Goal: Check status: Check status

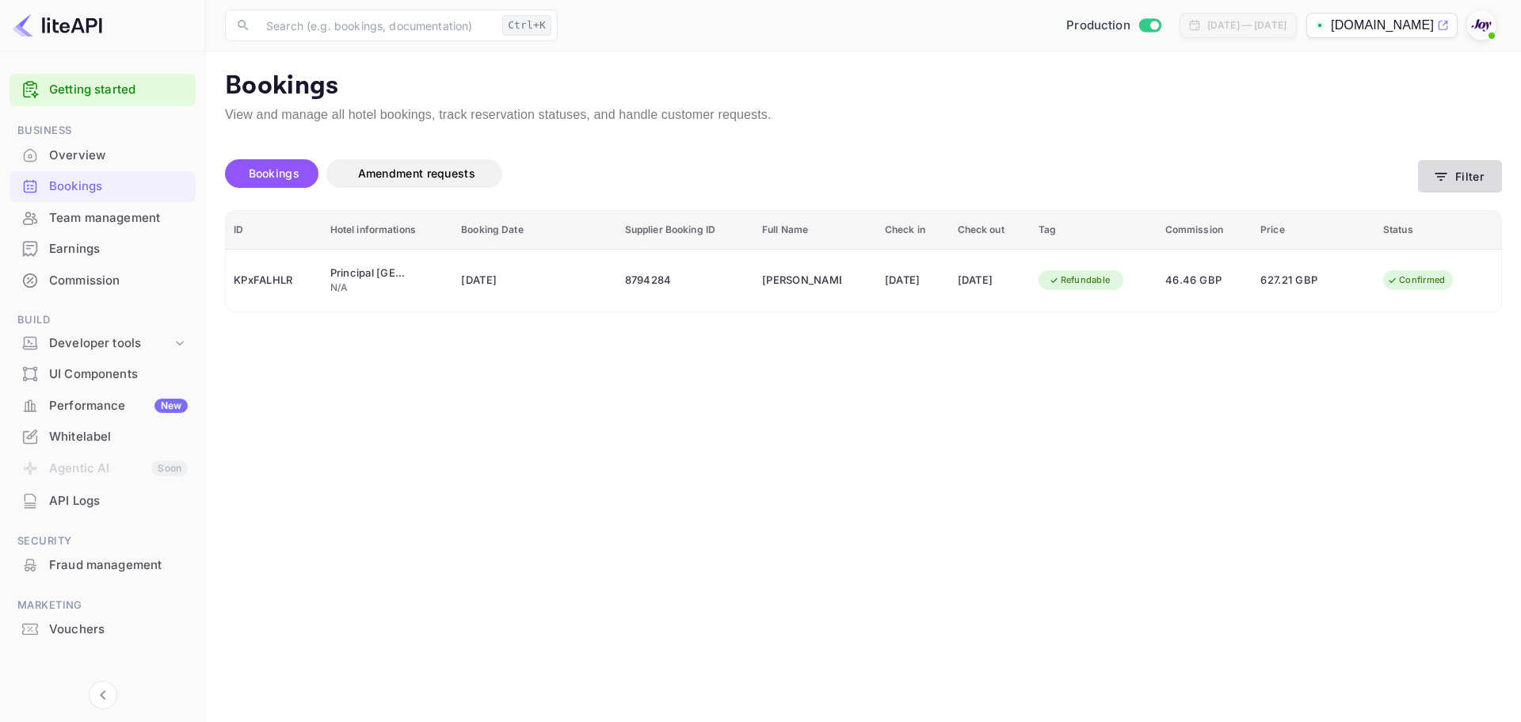
click at [1492, 181] on button "Filter" at bounding box center [1460, 176] width 84 height 32
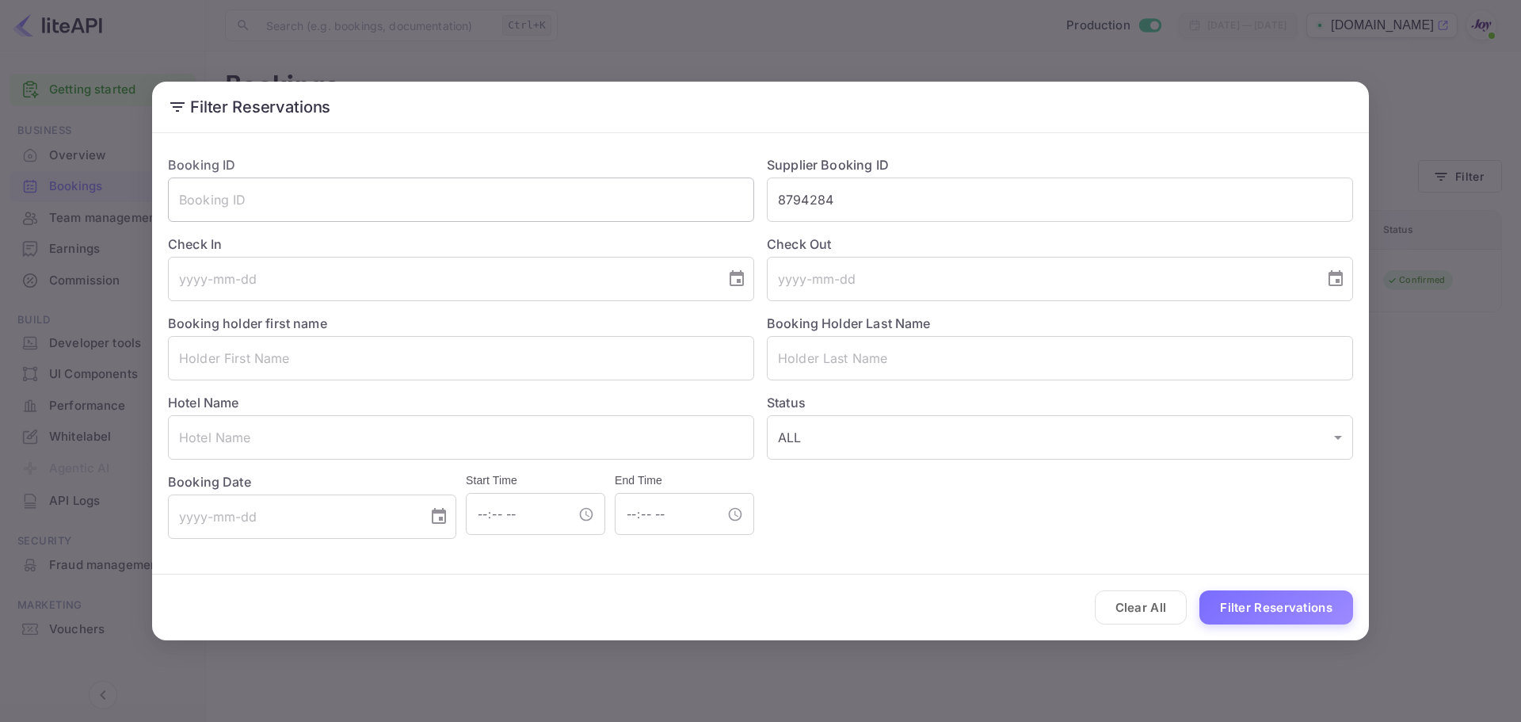
click at [601, 212] on div "Booking ID ​ Supplier Booking ID 8794284 ​ Check In ​ Check Out ​ Booking holde…" at bounding box center [754, 341] width 1198 height 396
paste input "8436915"
type input "8436915"
click at [1269, 604] on button "Filter Reservations" at bounding box center [1276, 607] width 154 height 34
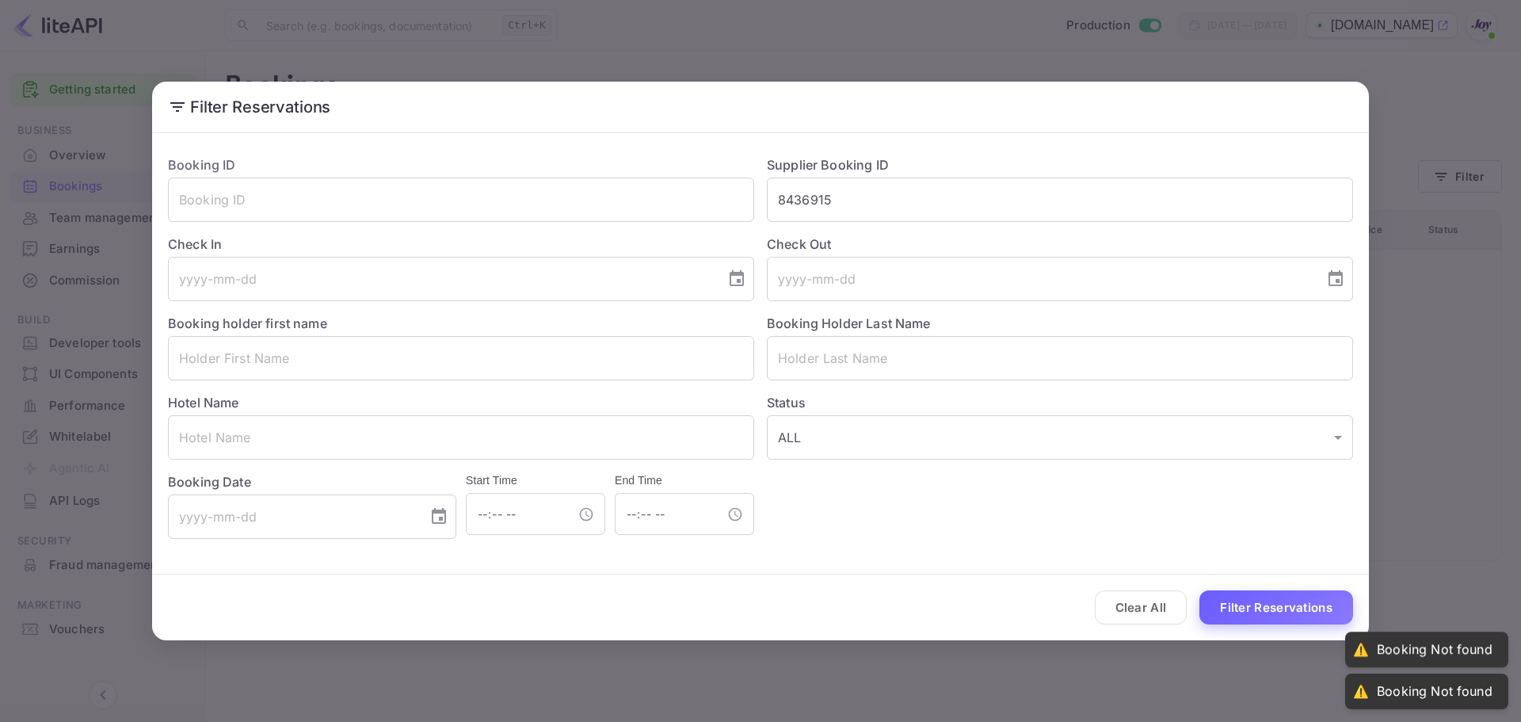
click at [1283, 612] on button "Filter Reservations" at bounding box center [1276, 607] width 154 height 34
drag, startPoint x: 1281, startPoint y: 628, endPoint x: 1285, endPoint y: 612, distance: 17.1
click at [1282, 623] on div "Clear All Filter Reservations" at bounding box center [760, 607] width 1217 height 66
click at [1285, 612] on button "Filter Reservations" at bounding box center [1276, 607] width 154 height 34
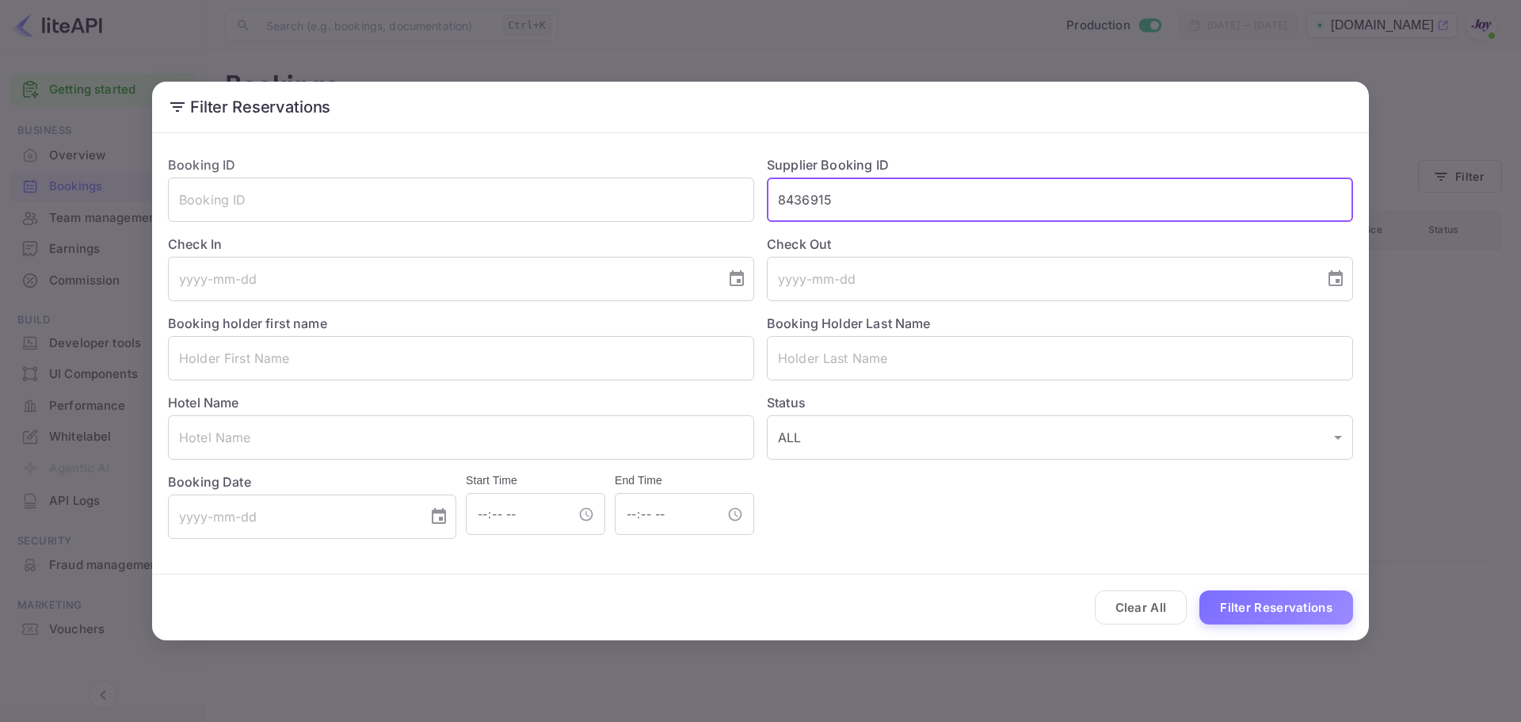
click at [885, 192] on input "8436915" at bounding box center [1060, 199] width 586 height 44
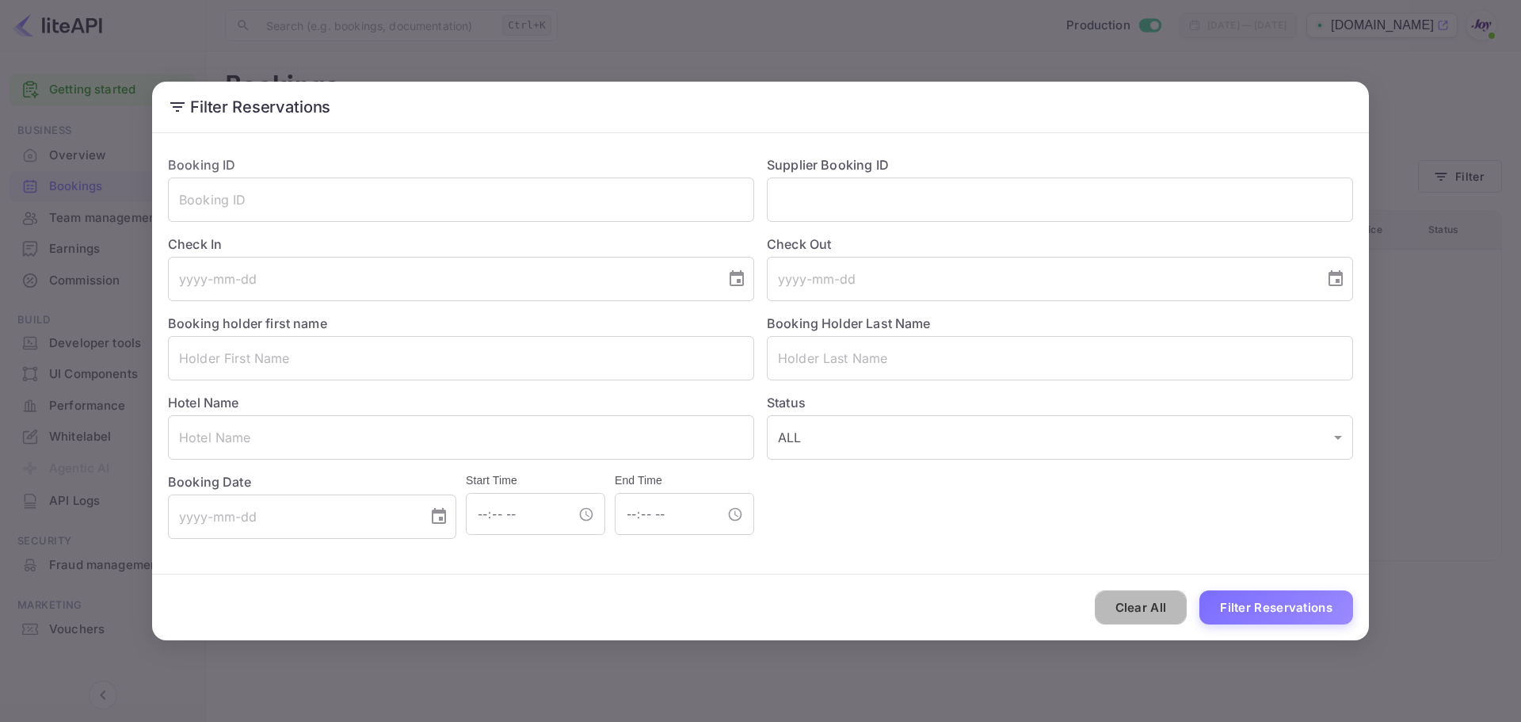
click at [1162, 603] on button "Clear All" at bounding box center [1141, 607] width 93 height 34
click at [881, 205] on input "text" at bounding box center [1060, 199] width 586 height 44
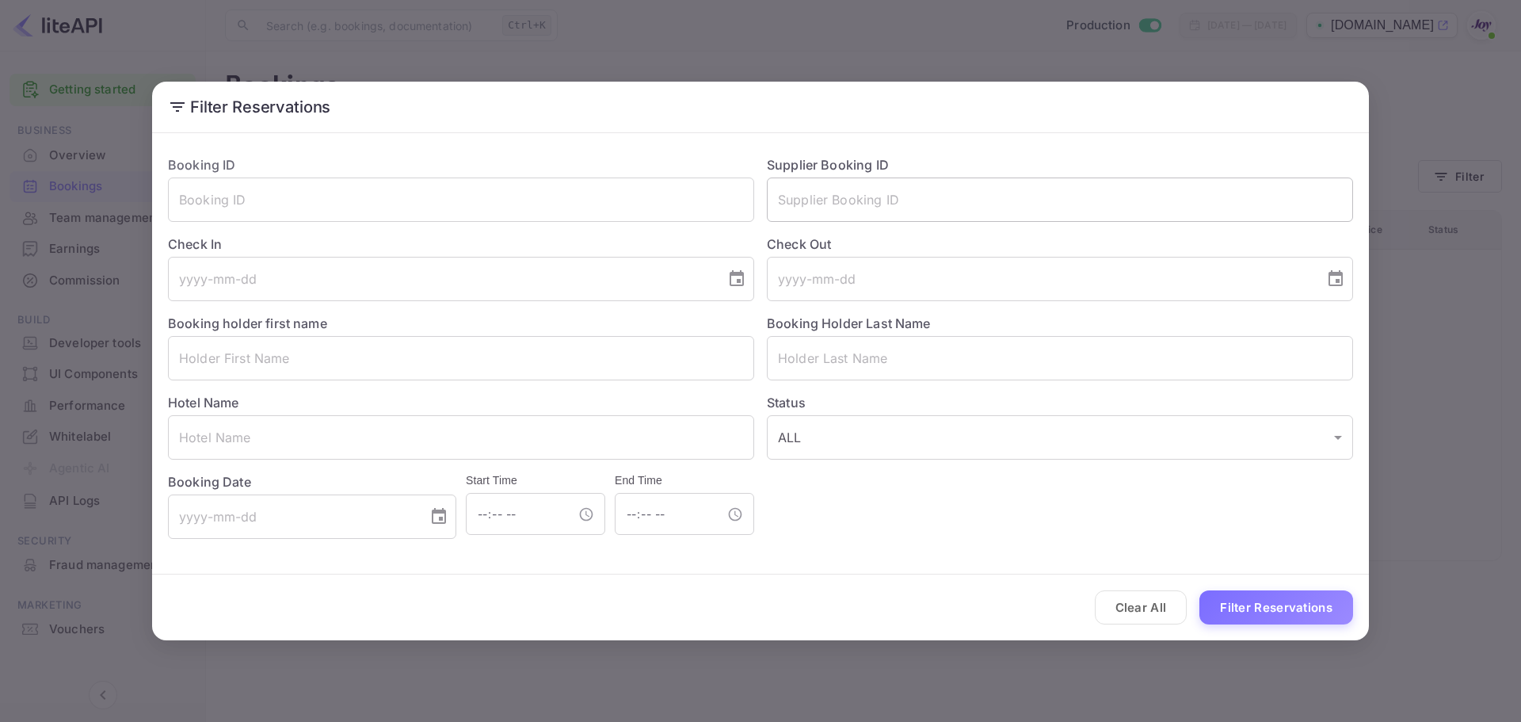
paste input "8436915"
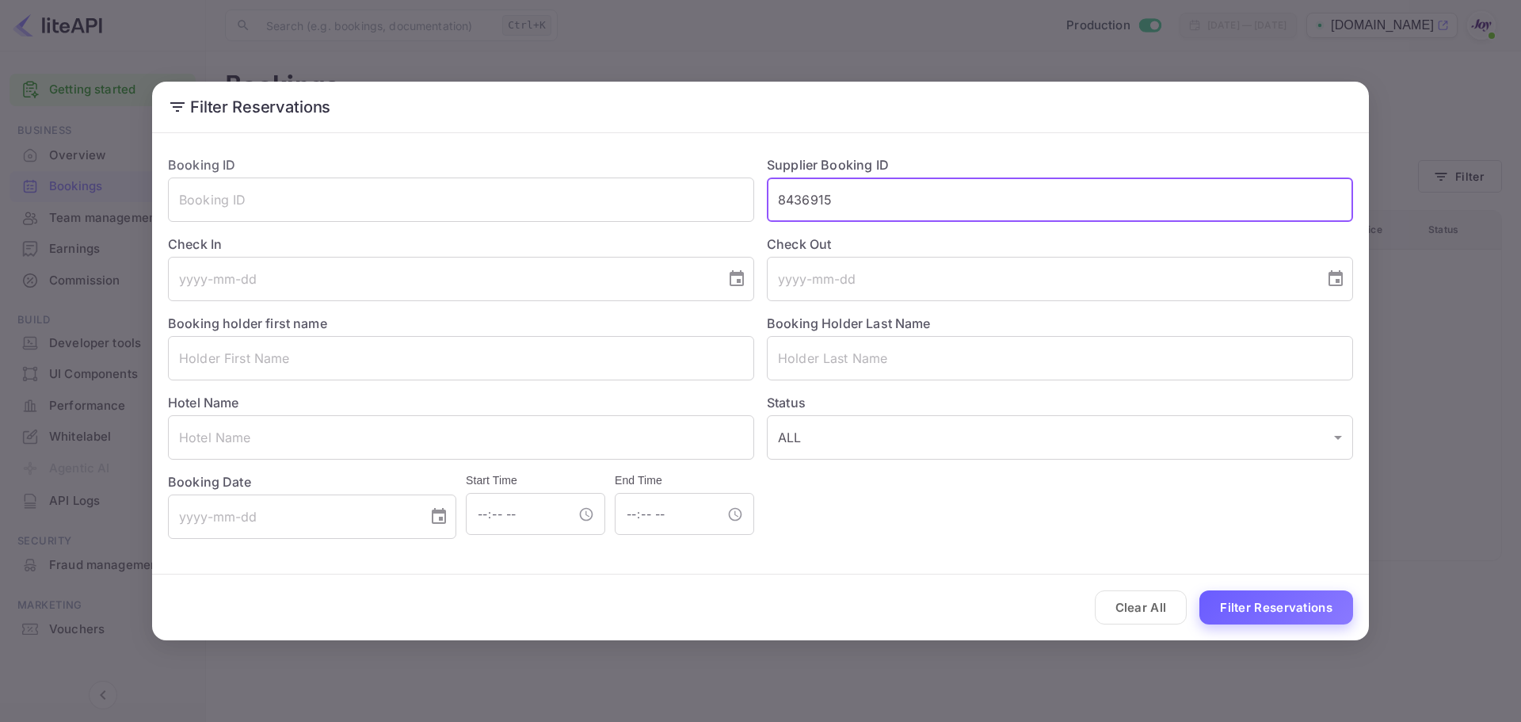
type input "8436915"
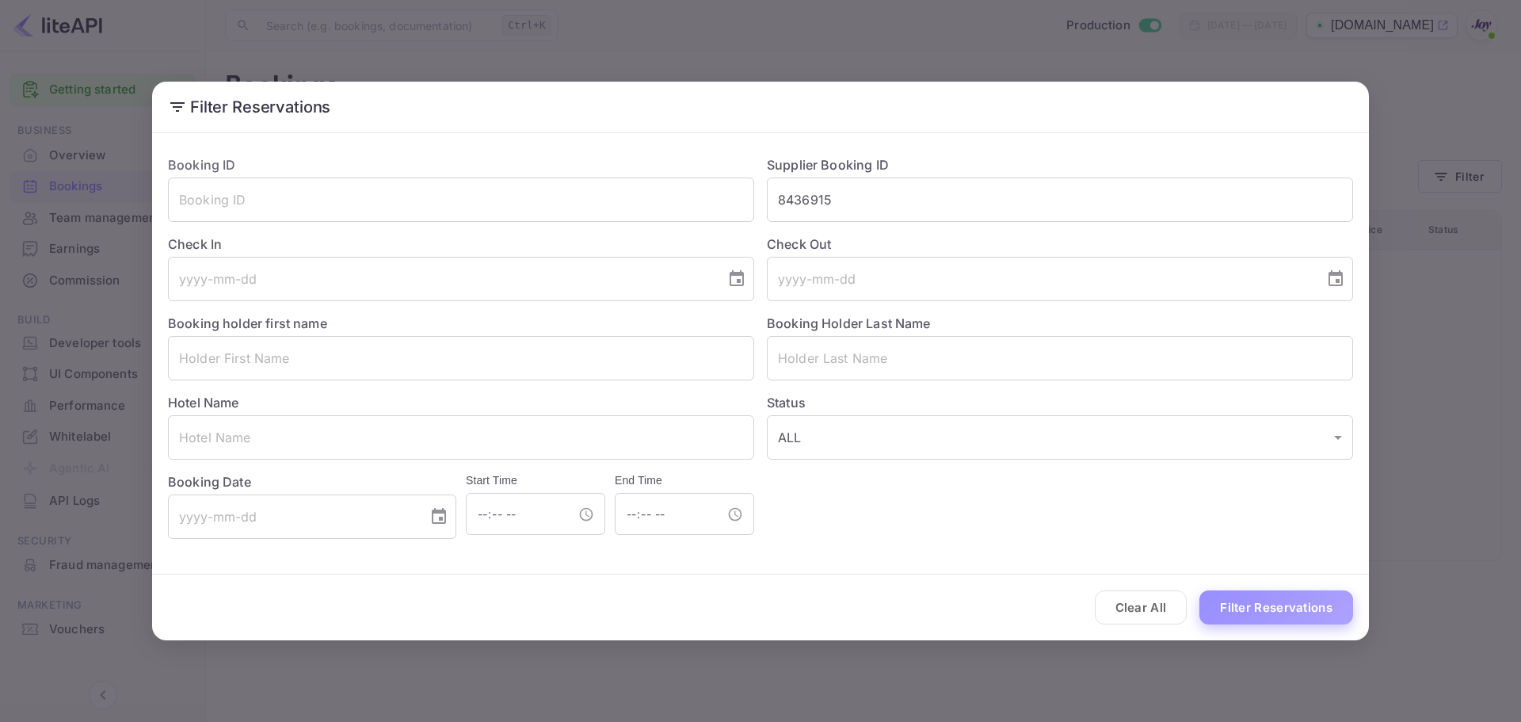
click at [1314, 594] on button "Filter Reservations" at bounding box center [1276, 607] width 154 height 34
click at [1314, 600] on button "Filter Reservations" at bounding box center [1276, 607] width 154 height 34
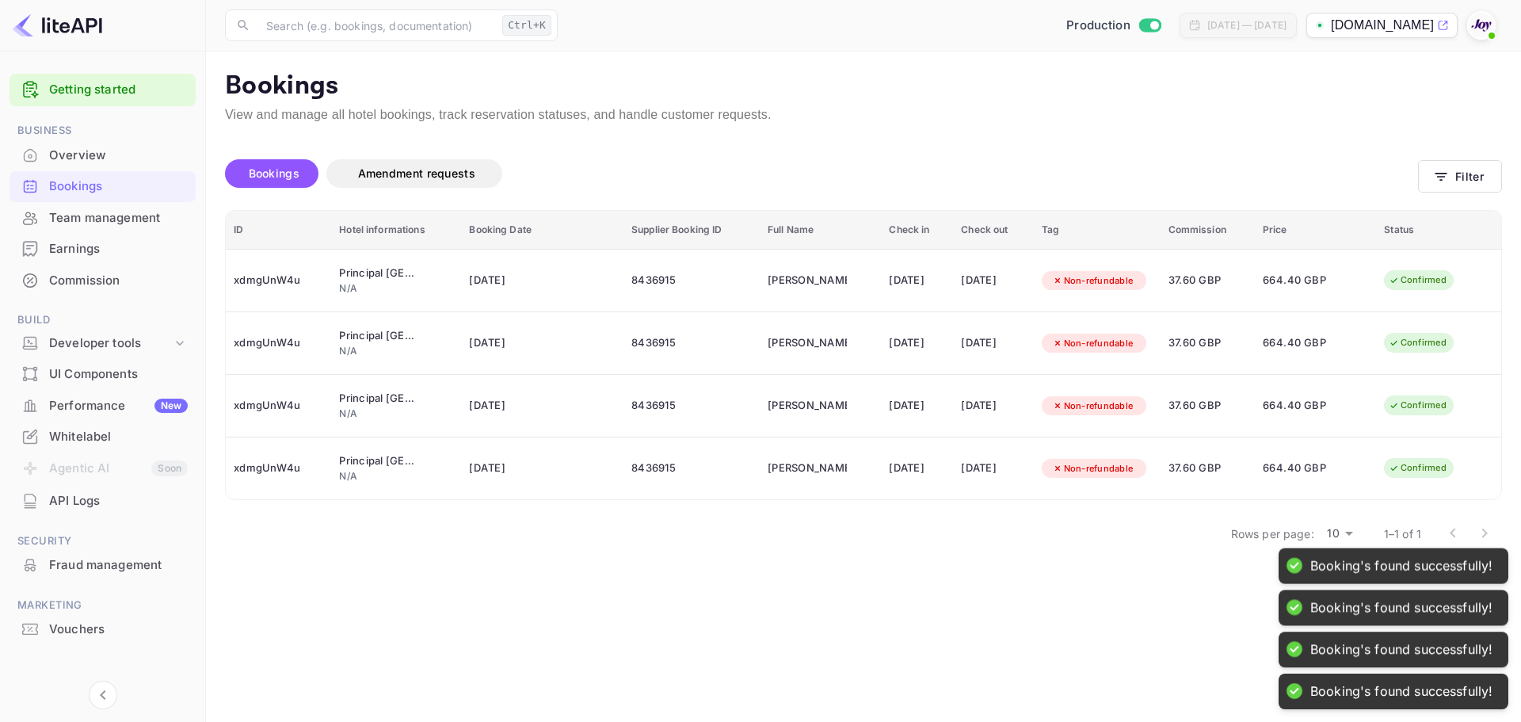
click at [965, 562] on main "Bookings View and manage all hotel bookings, track reservation statuses, and ha…" at bounding box center [863, 386] width 1315 height 670
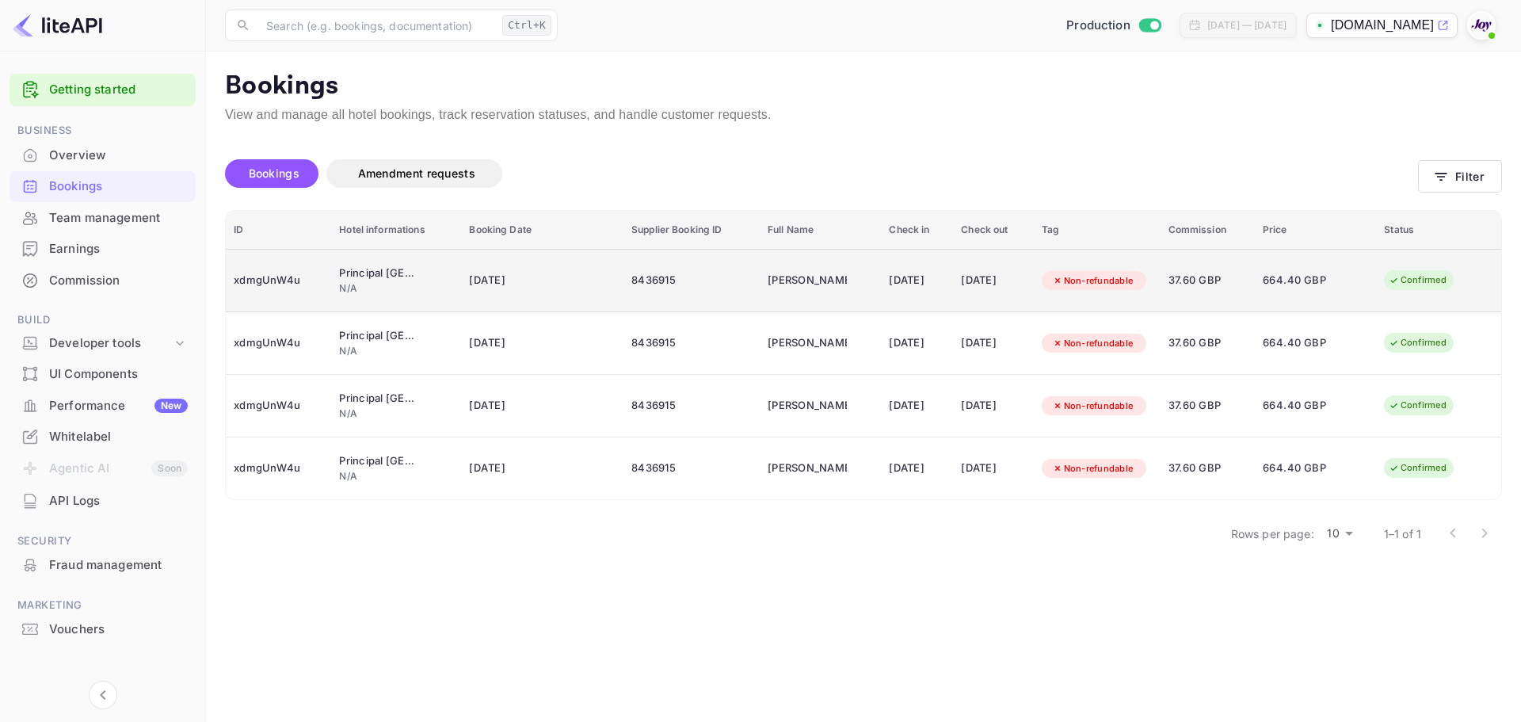
click at [261, 278] on div "xdmgUnW4u" at bounding box center [279, 280] width 90 height 25
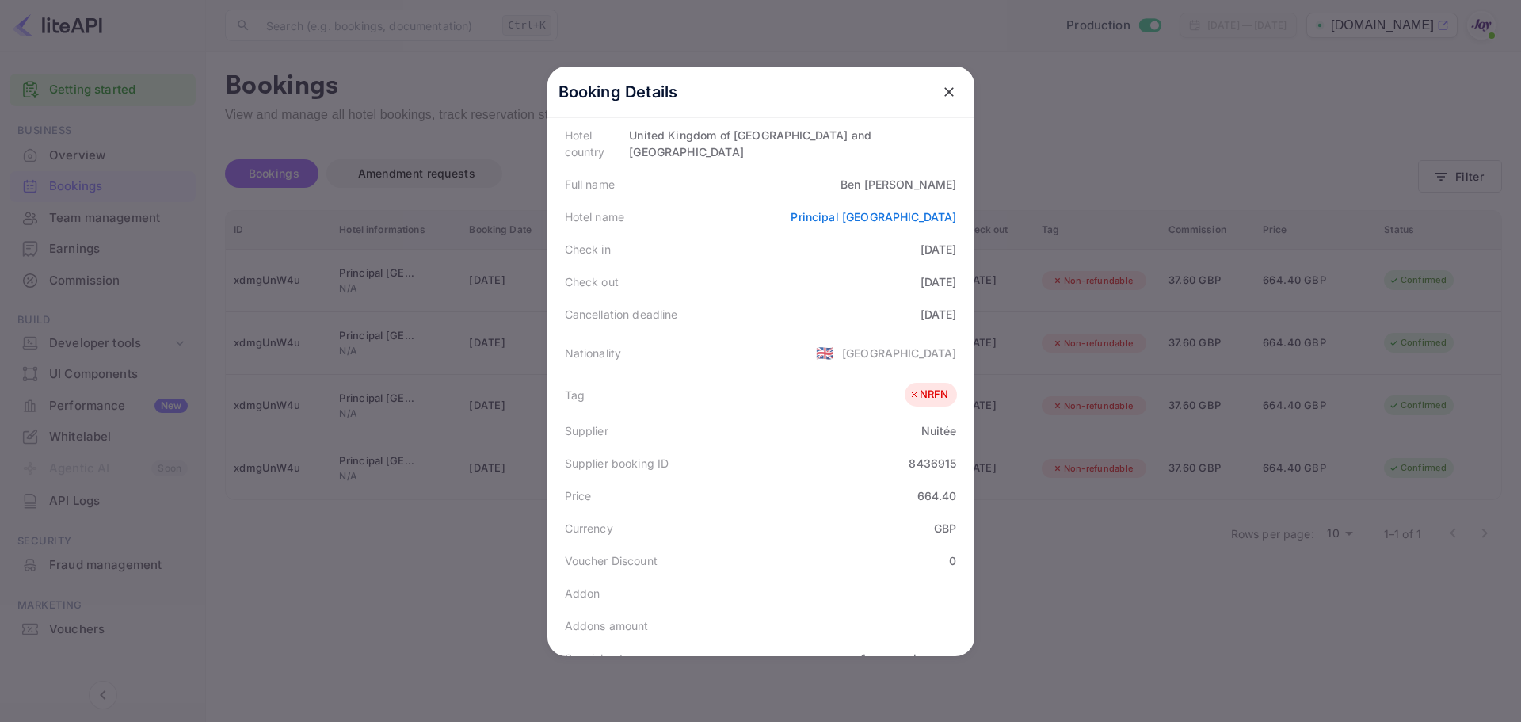
scroll to position [354, 0]
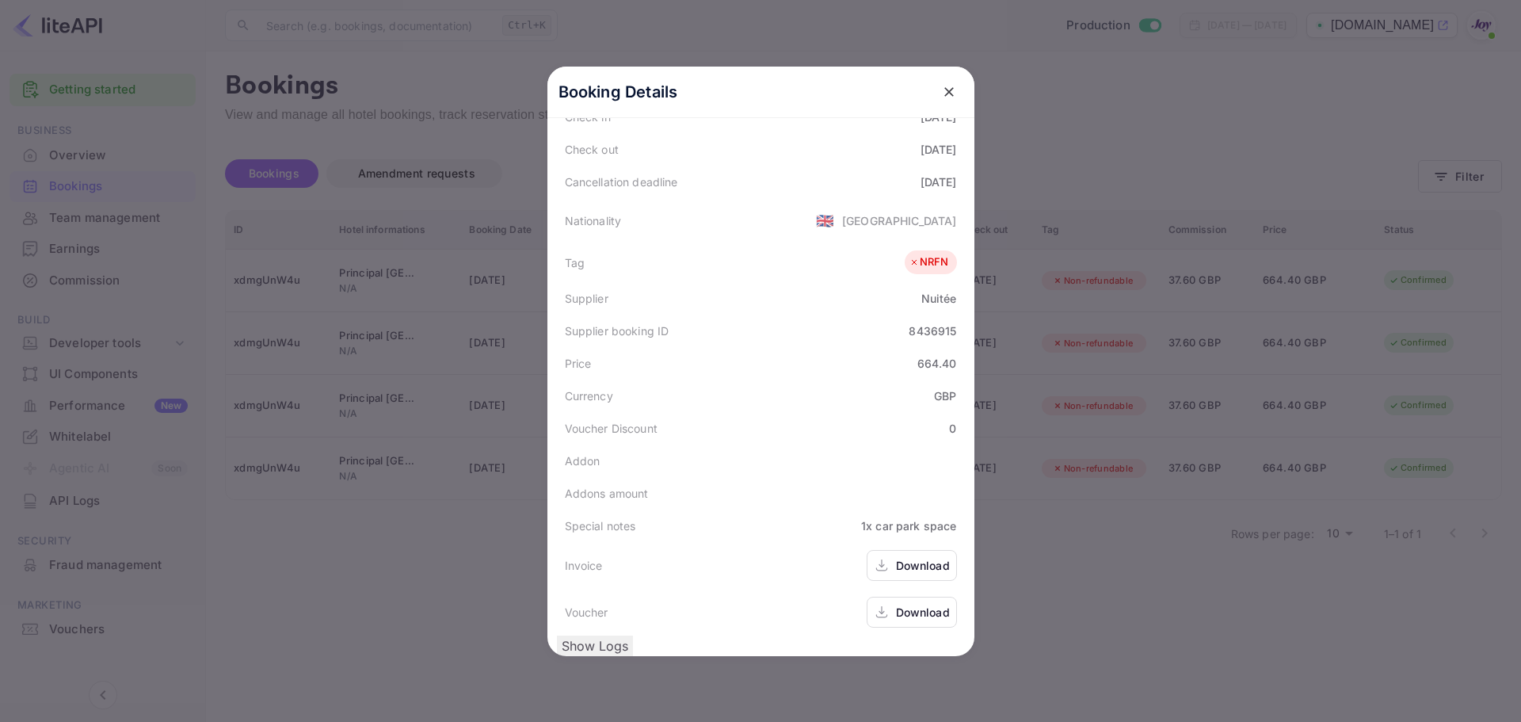
click at [897, 604] on div "Download" at bounding box center [923, 612] width 54 height 17
click at [946, 82] on button "close" at bounding box center [949, 92] width 29 height 29
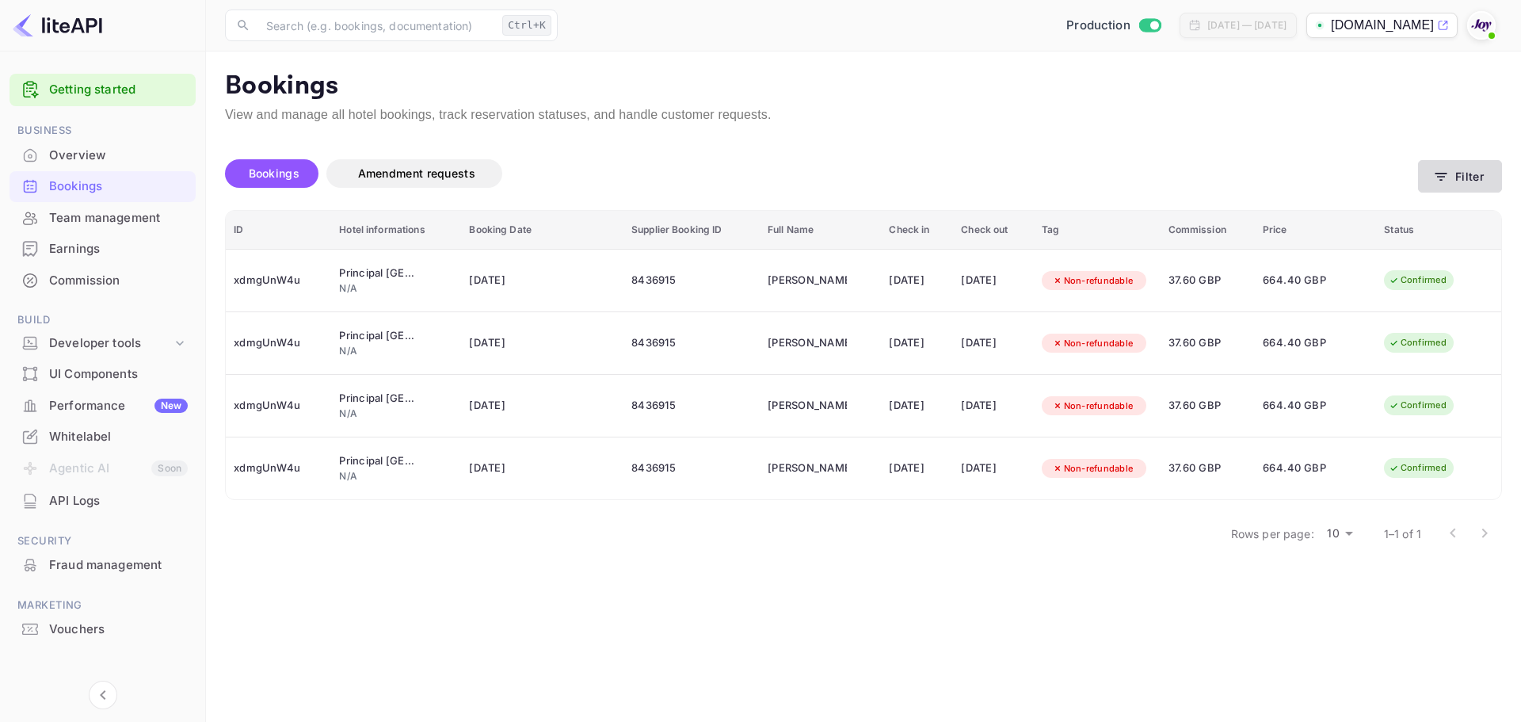
click at [1477, 175] on button "Filter" at bounding box center [1460, 176] width 84 height 32
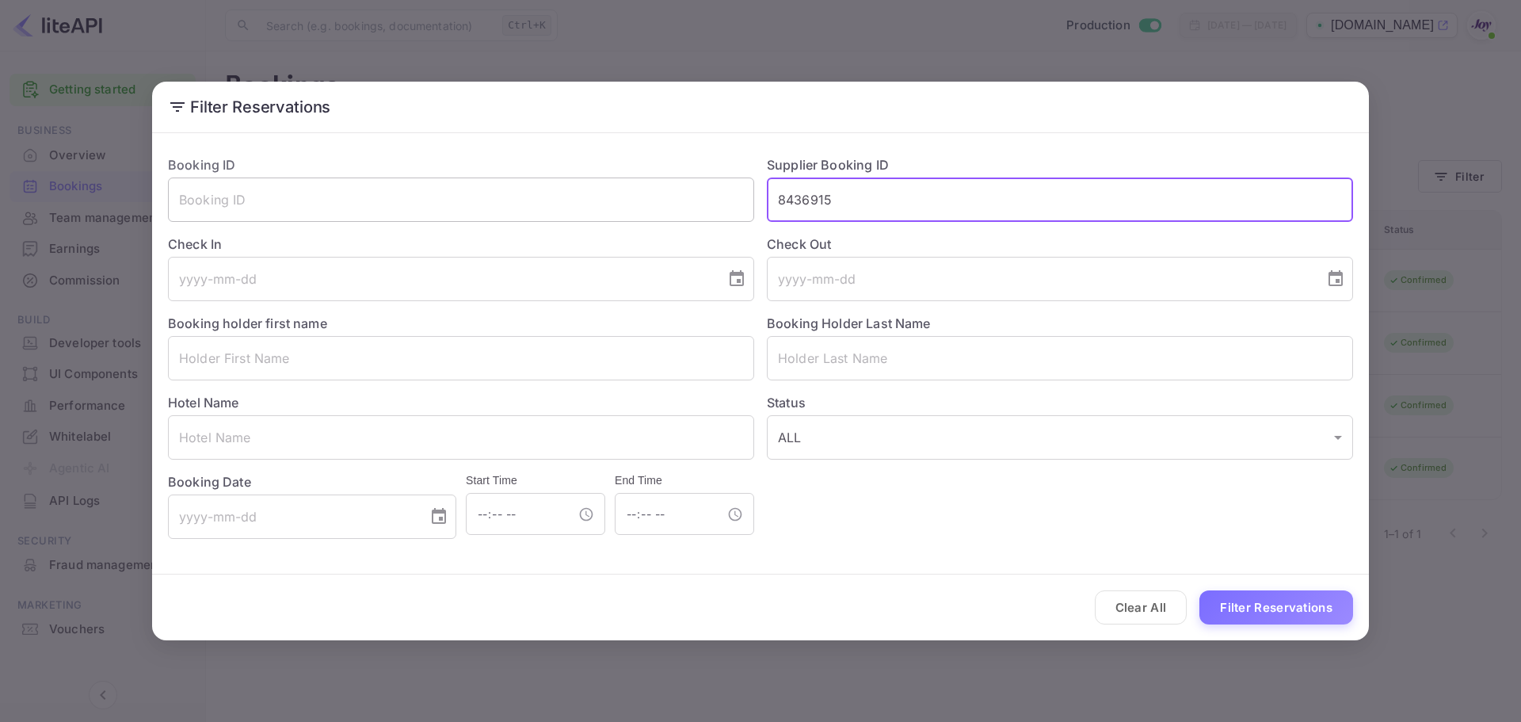
drag, startPoint x: 873, startPoint y: 207, endPoint x: 625, endPoint y: 204, distance: 248.0
click at [623, 208] on div "Booking ID ​ Supplier Booking ID 8436915 ​ Check In ​ Check Out ​ Booking holde…" at bounding box center [754, 341] width 1198 height 396
paste input "794284"
type input "8794284"
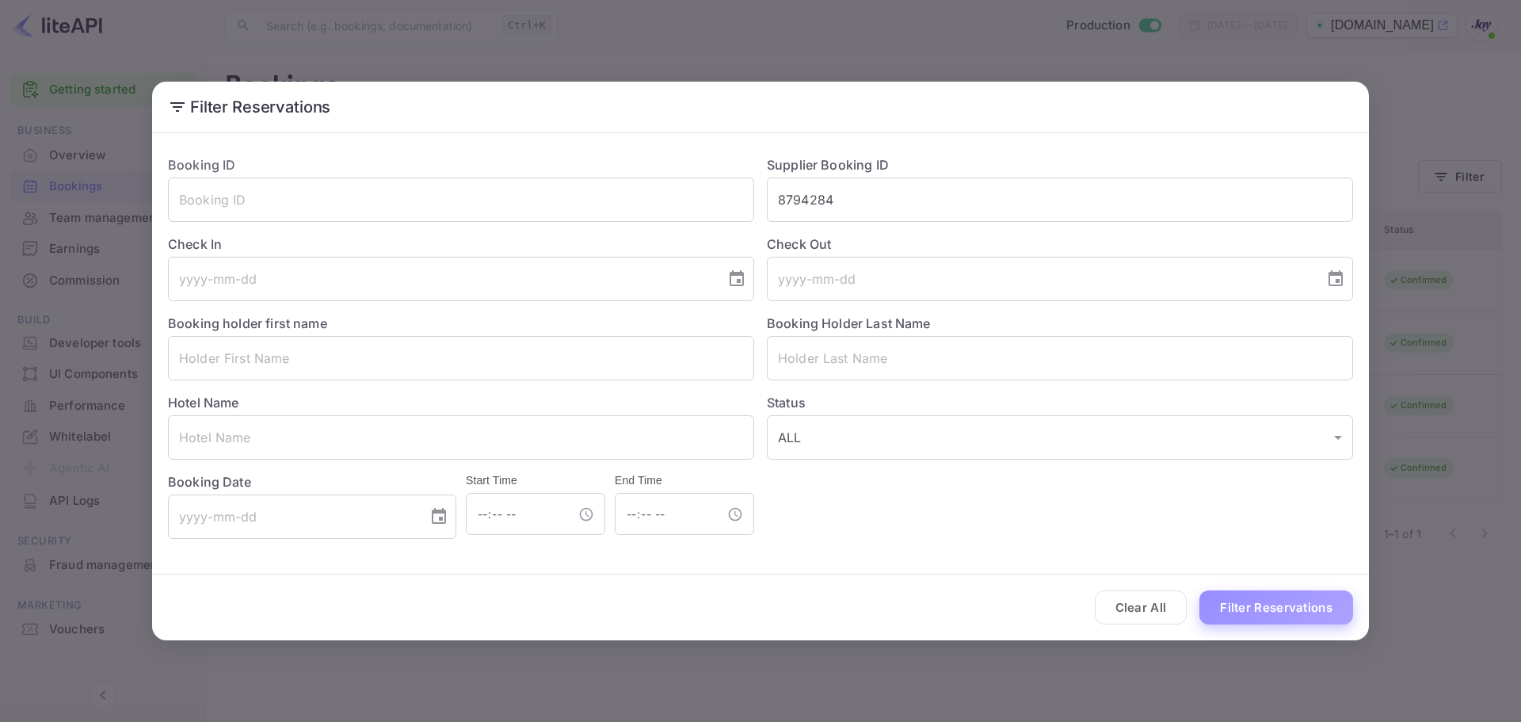
click at [1317, 609] on button "Filter Reservations" at bounding box center [1276, 607] width 154 height 34
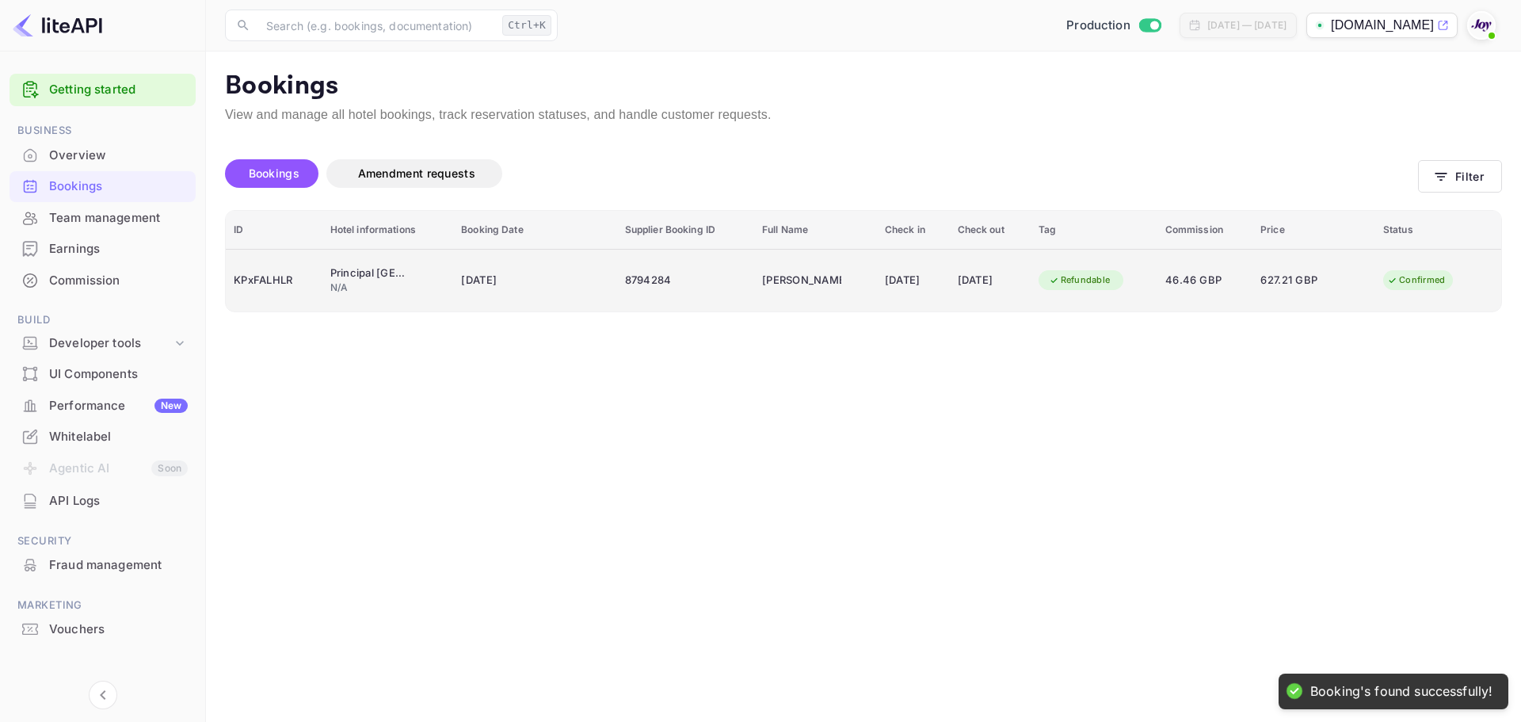
click at [255, 286] on div "KPxFALHLR" at bounding box center [274, 280] width 81 height 25
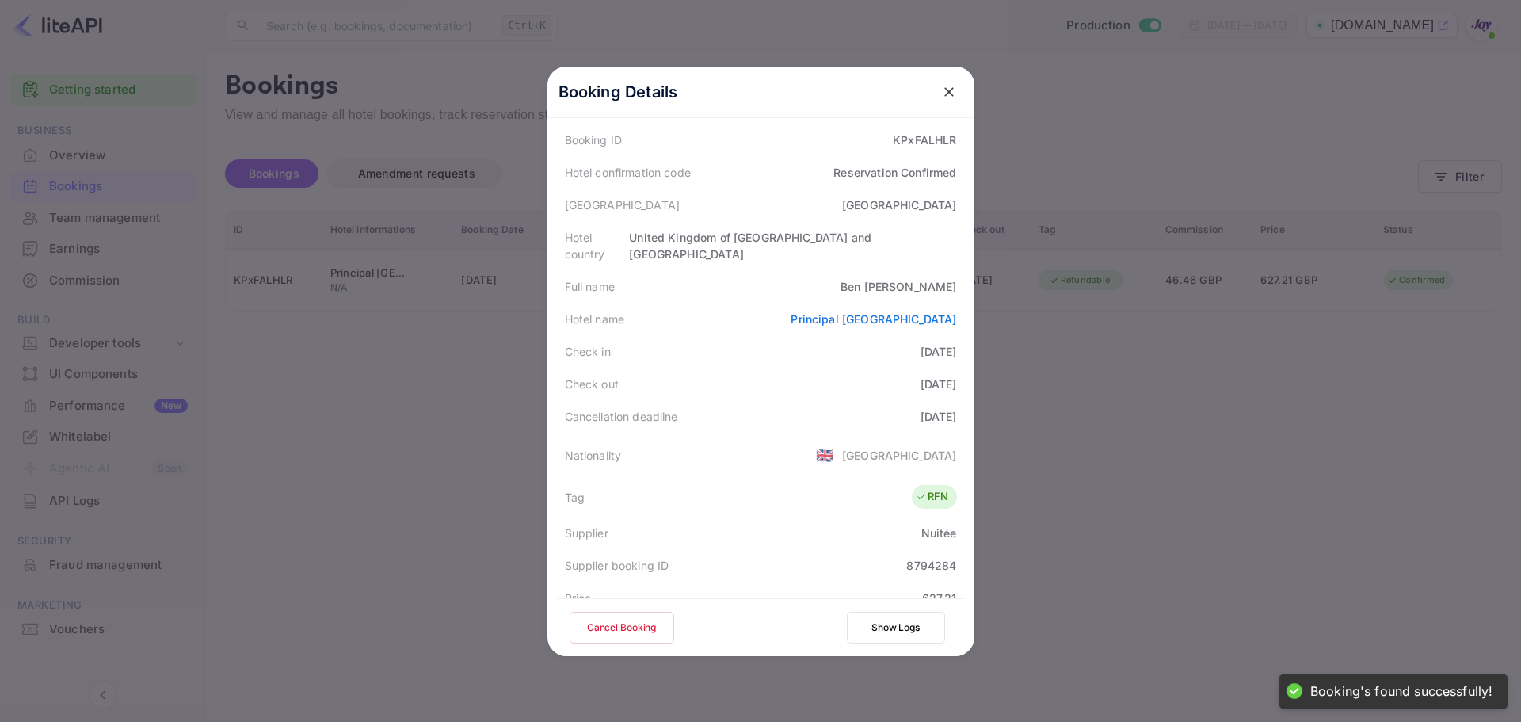
scroll to position [317, 0]
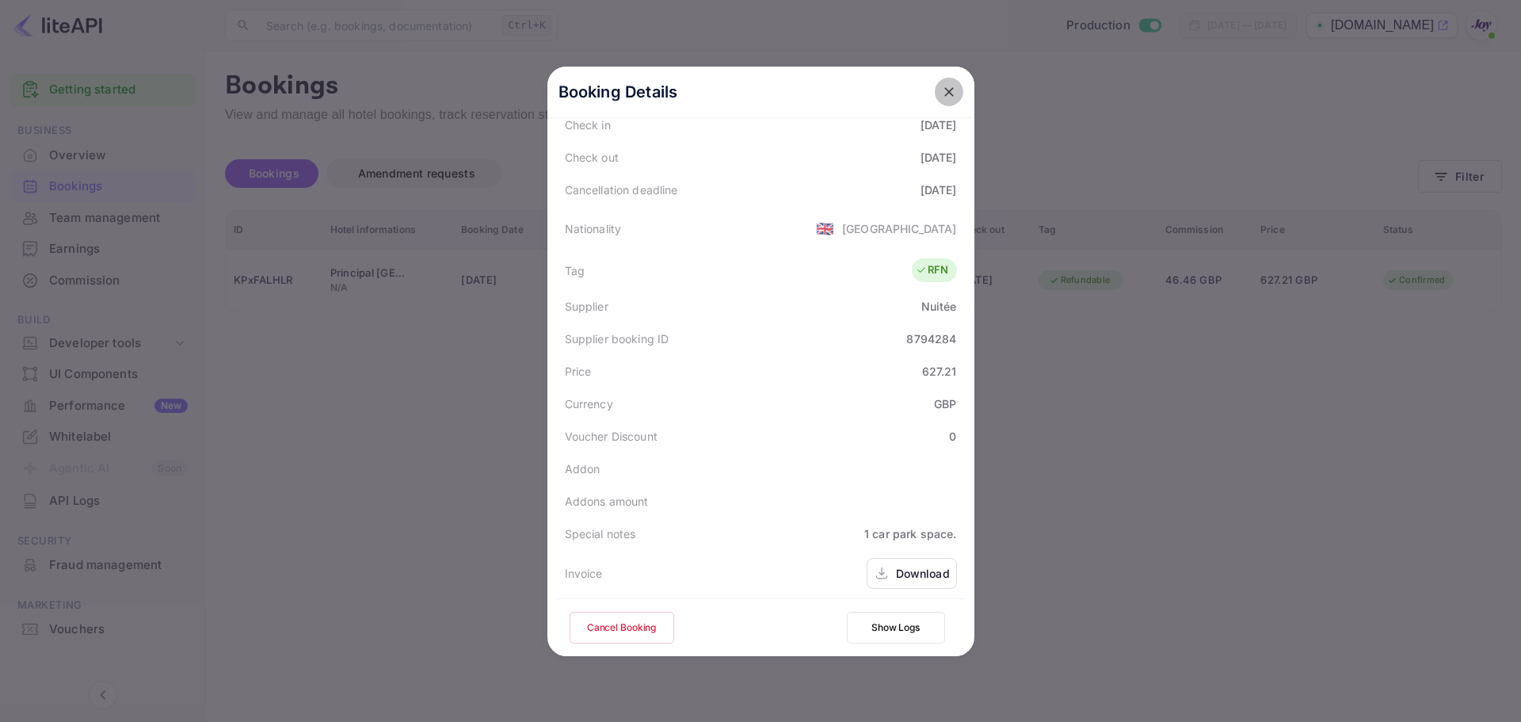
click at [949, 87] on icon "close" at bounding box center [949, 92] width 16 height 16
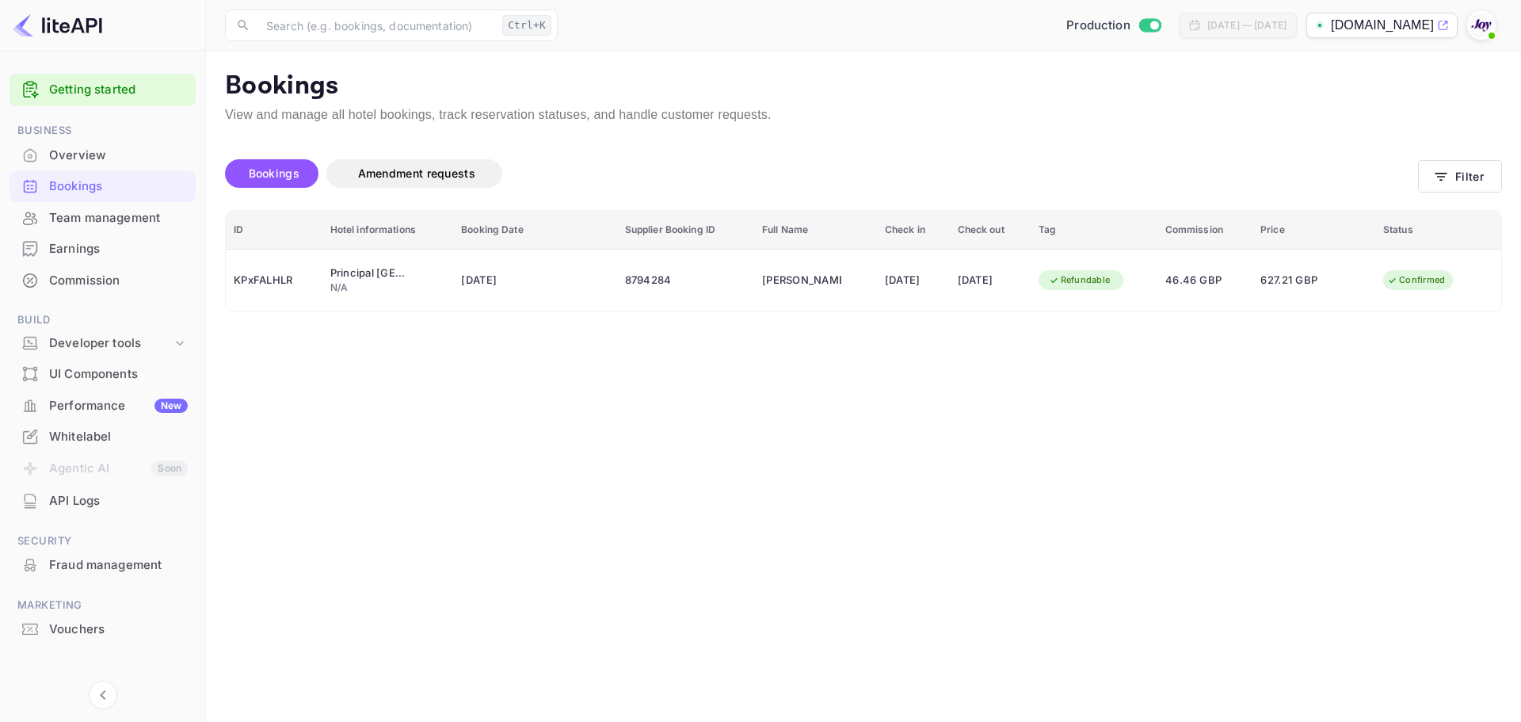
drag, startPoint x: 585, startPoint y: 608, endPoint x: 585, endPoint y: 582, distance: 26.2
click at [585, 606] on main "Bookings View and manage all hotel bookings, track reservation statuses, and ha…" at bounding box center [863, 386] width 1315 height 670
click at [1457, 176] on button "Filter" at bounding box center [1460, 176] width 84 height 32
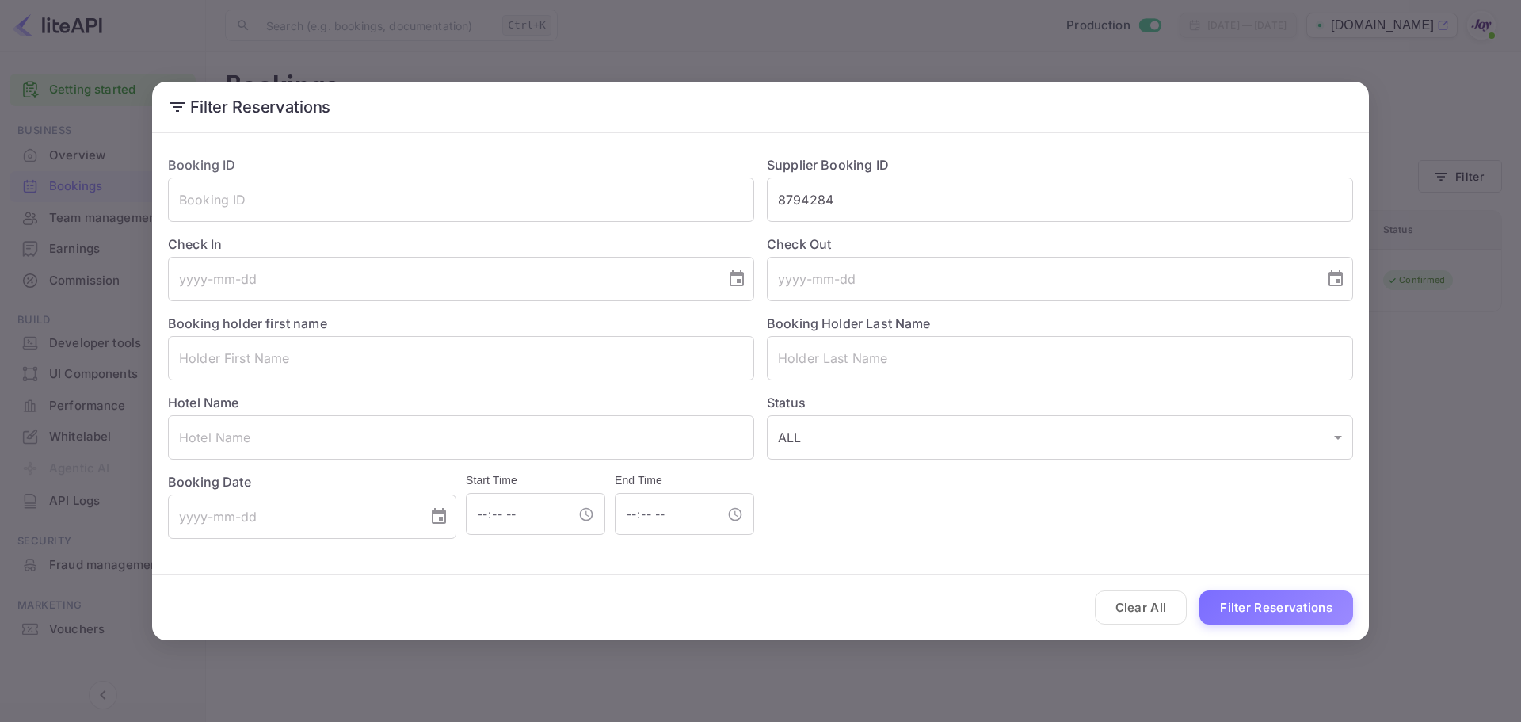
drag, startPoint x: 866, startPoint y: 204, endPoint x: 530, endPoint y: 162, distance: 338.6
click at [543, 164] on div "Booking ID ​ Supplier Booking ID 8794284 ​ Check In ​ Check Out ​ Booking holde…" at bounding box center [754, 341] width 1198 height 396
paste input "436915"
type input "8436915"
click at [1258, 613] on button "Filter Reservations" at bounding box center [1276, 607] width 154 height 34
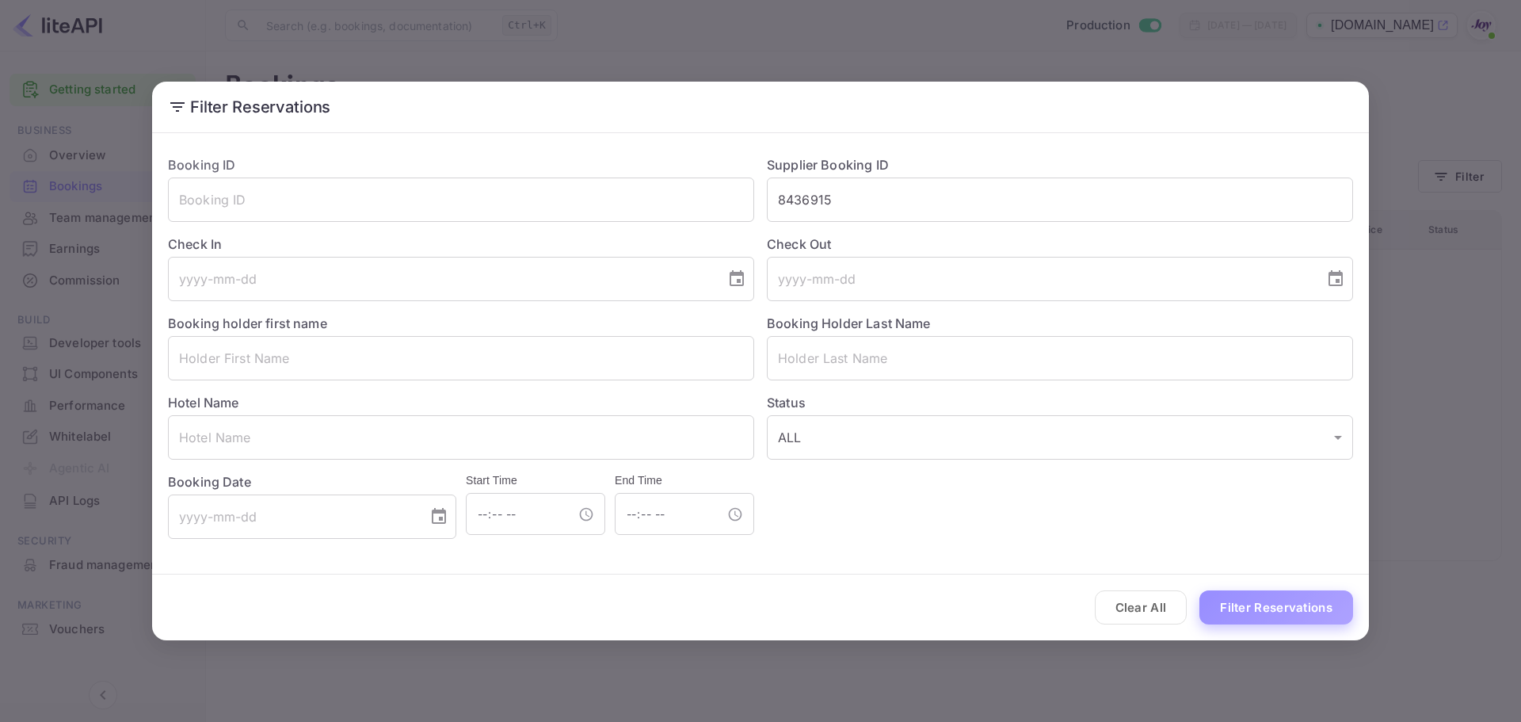
click at [1258, 613] on button "Filter Reservations" at bounding box center [1276, 607] width 154 height 34
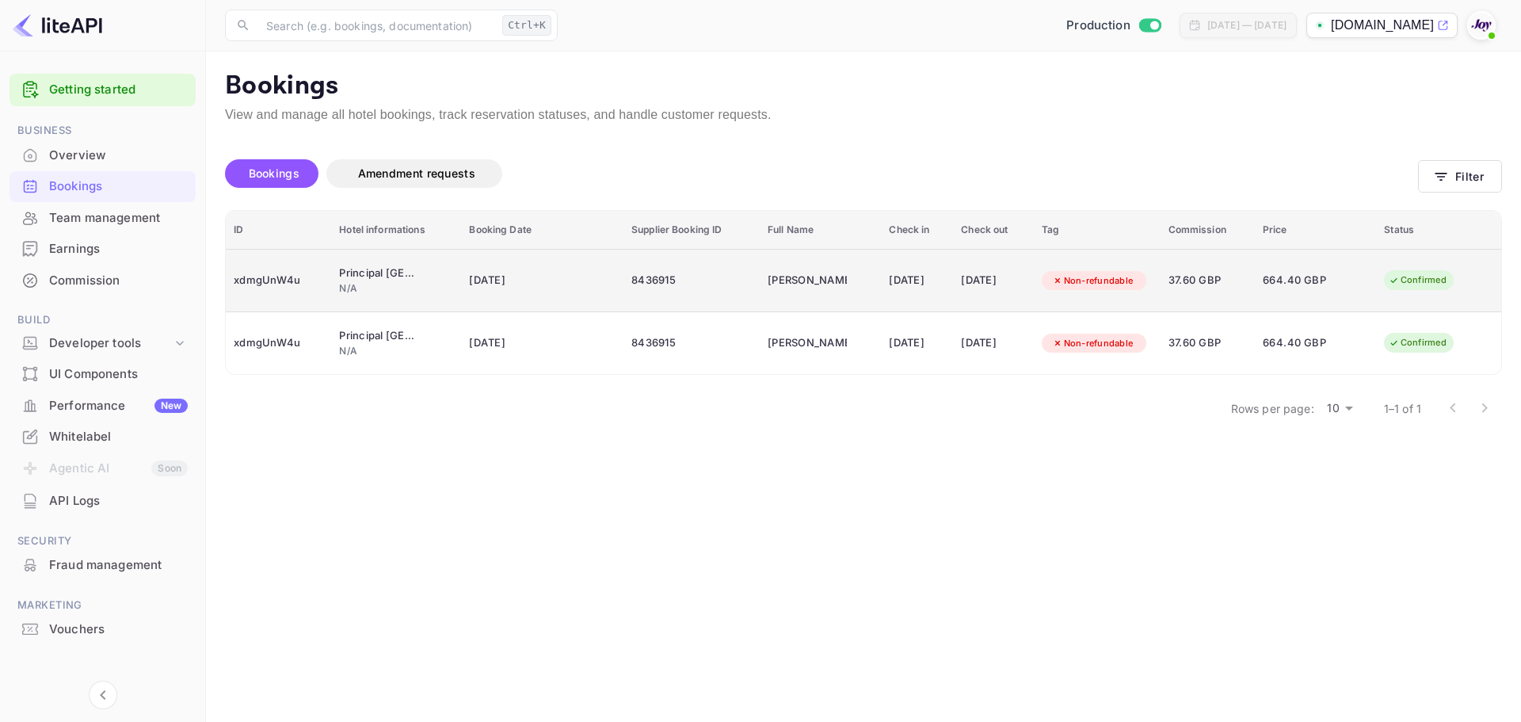
click at [257, 288] on div "xdmgUnW4u" at bounding box center [279, 280] width 90 height 25
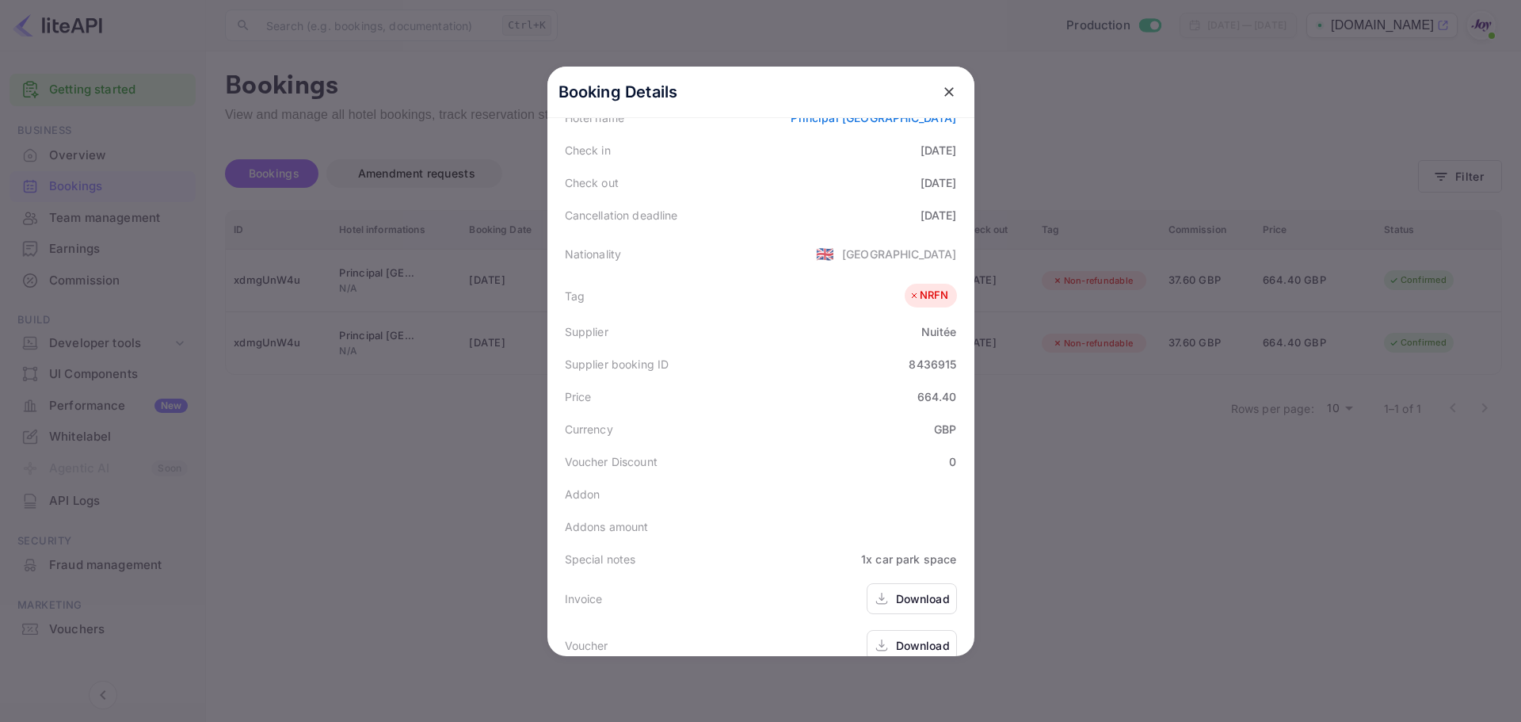
scroll to position [354, 0]
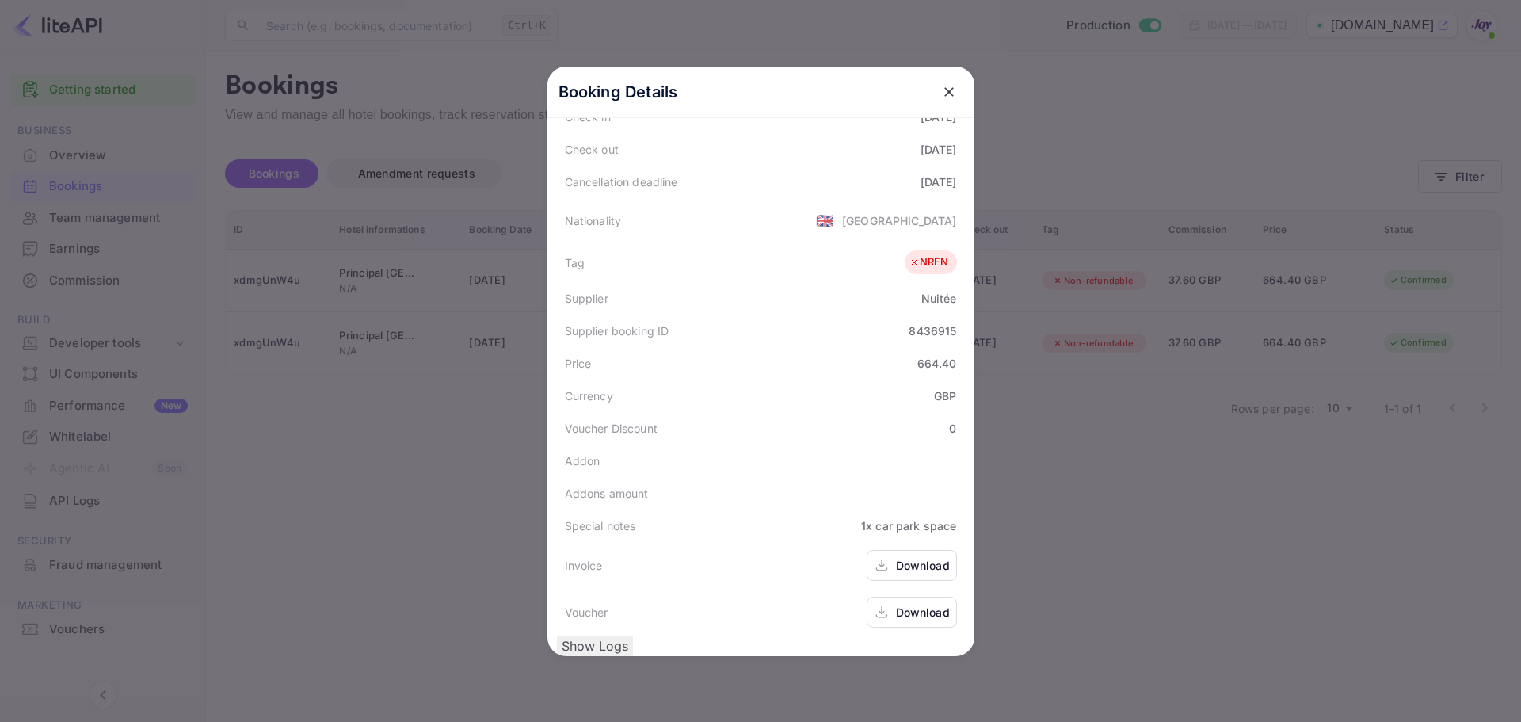
click at [909, 604] on div "Download" at bounding box center [923, 612] width 54 height 17
